Goal: Find specific page/section: Find specific page/section

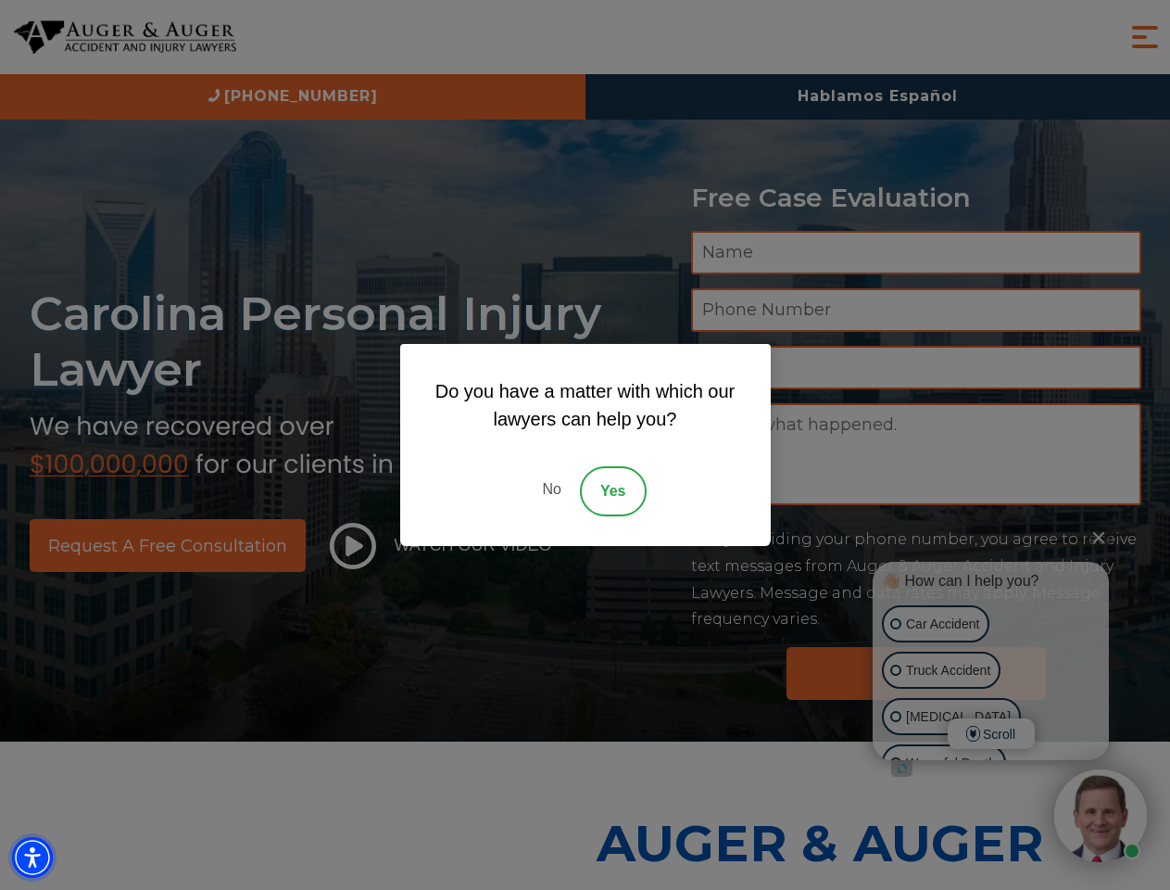
click at [32, 857] on img "Accessibility Menu" at bounding box center [32, 857] width 41 height 41
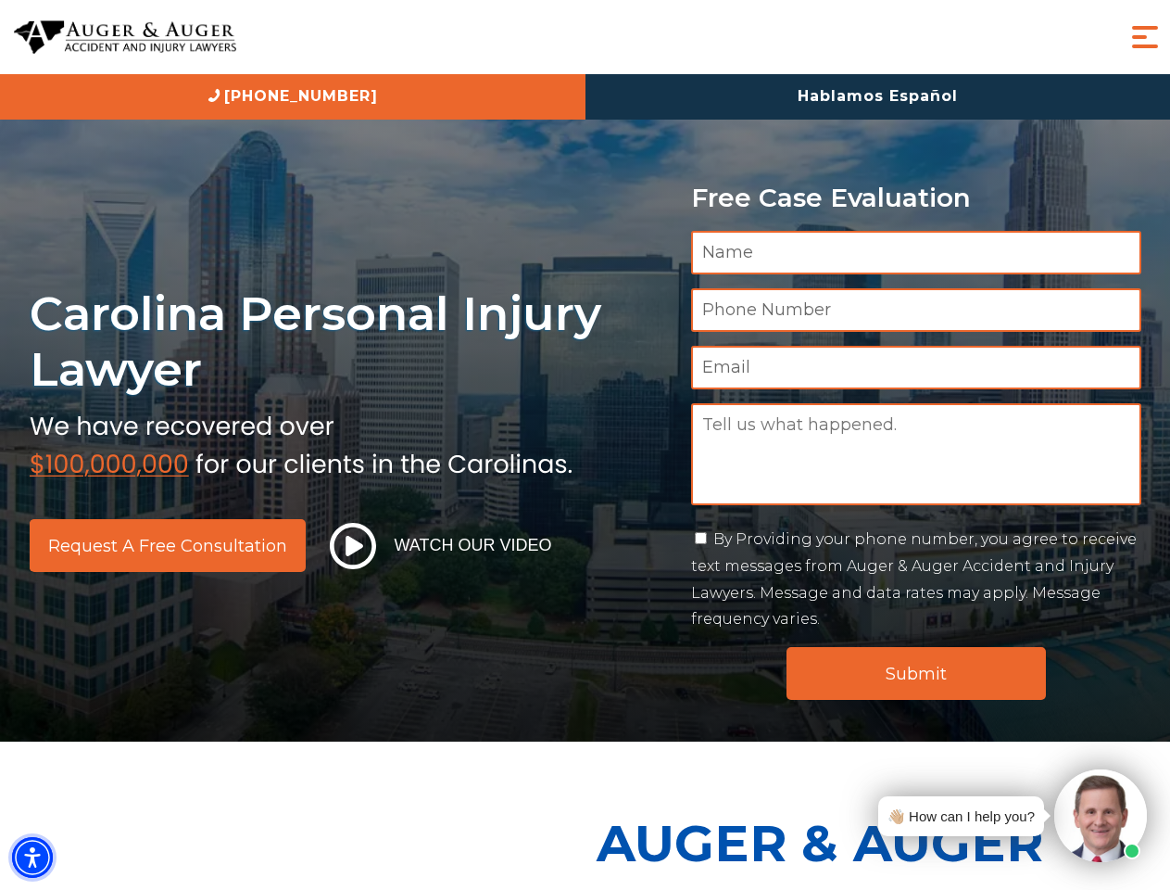
click at [32, 857] on img "Accessibility Menu" at bounding box center [32, 857] width 41 height 41
